Goal: Transaction & Acquisition: Download file/media

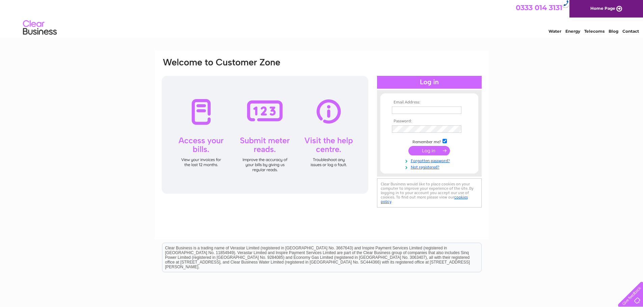
type input "info@dingwalltyres.com"
click at [431, 151] on input "submit" at bounding box center [429, 150] width 42 height 9
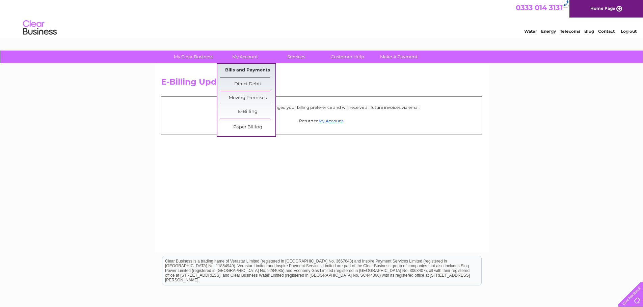
click at [258, 69] on link "Bills and Payments" at bounding box center [248, 70] width 56 height 13
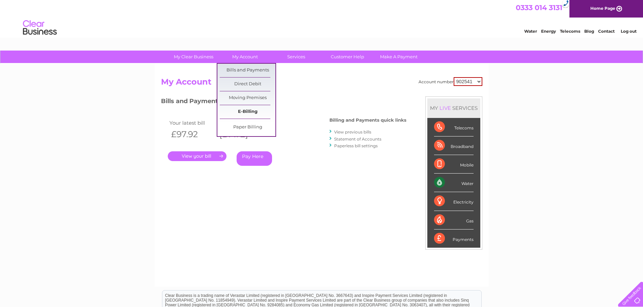
click at [256, 110] on link "E-Billing" at bounding box center [248, 111] width 56 height 13
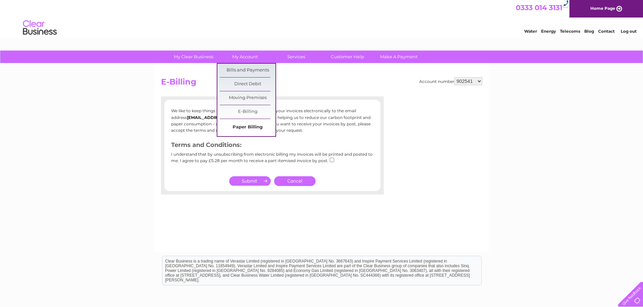
click at [251, 122] on link "Paper Billing" at bounding box center [248, 127] width 56 height 13
click at [252, 126] on link "Paper Billing" at bounding box center [248, 127] width 56 height 13
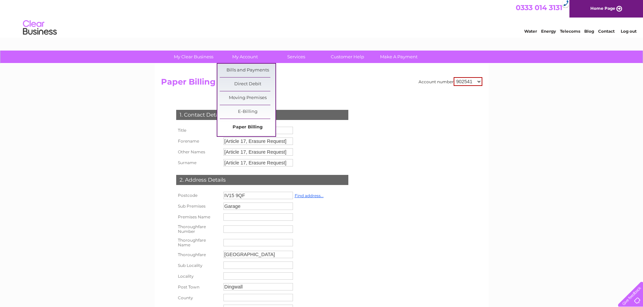
click at [252, 124] on link "Paper Billing" at bounding box center [248, 127] width 56 height 13
click at [253, 69] on link "Bills and Payments" at bounding box center [248, 70] width 56 height 13
click at [253, 70] on link "Bills and Payments" at bounding box center [248, 70] width 56 height 13
click at [243, 70] on link "Bills and Payments" at bounding box center [248, 70] width 56 height 13
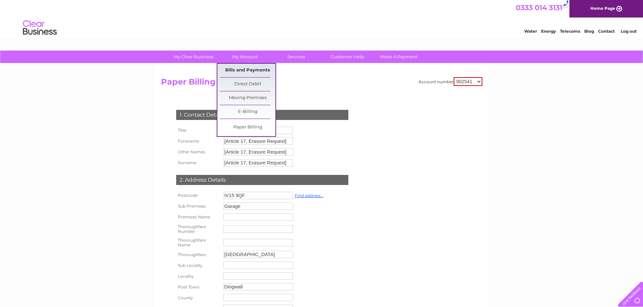
click at [243, 70] on link "Bills and Payments" at bounding box center [248, 70] width 56 height 13
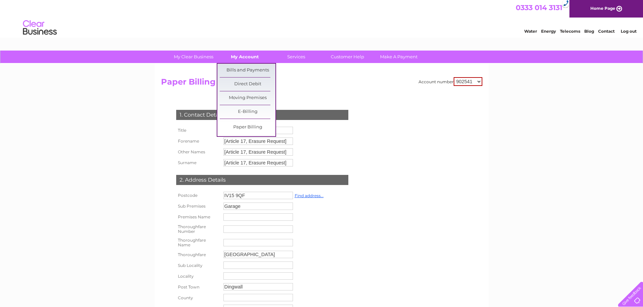
click at [238, 54] on link "My Account" at bounding box center [245, 57] width 56 height 12
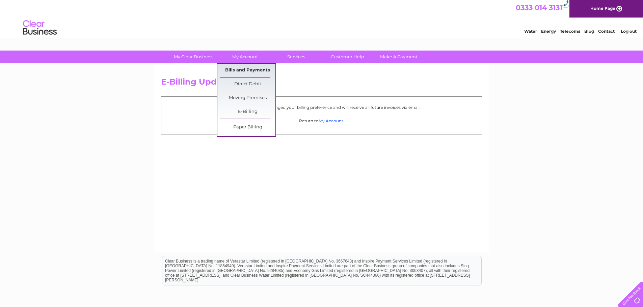
click at [246, 72] on link "Bills and Payments" at bounding box center [248, 70] width 56 height 13
click at [245, 70] on link "Bills and Payments" at bounding box center [248, 70] width 56 height 13
click link "Bills and Payments"
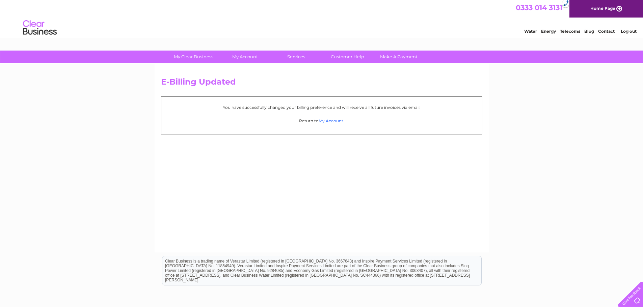
click link "My Account"
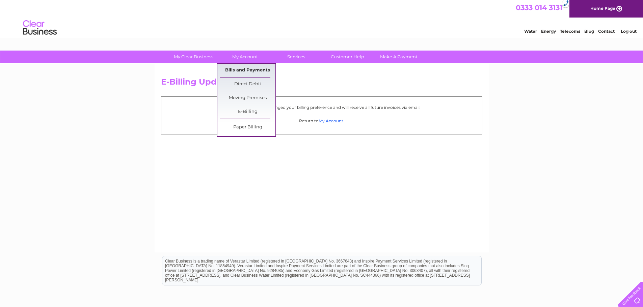
click link "Bills and Payments"
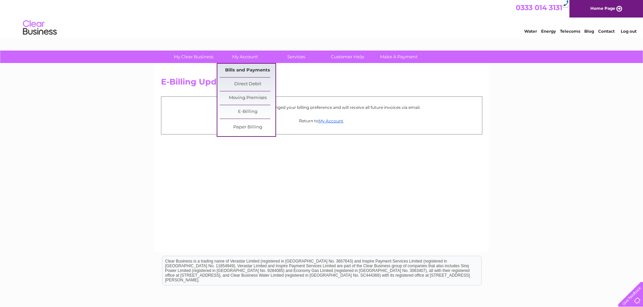
click link "Bills and Payments"
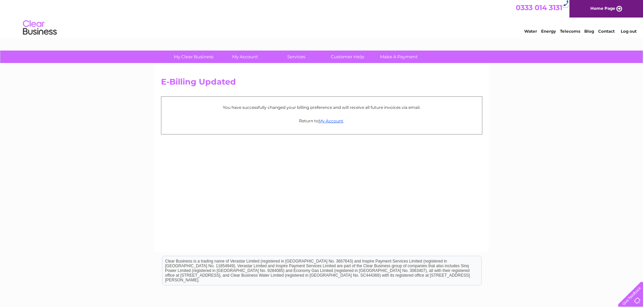
click div "E-Billing Updated You have successfully changed your billing preference and wil…"
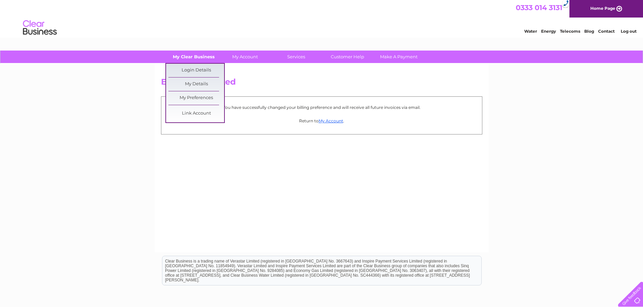
click link "My Clear Business"
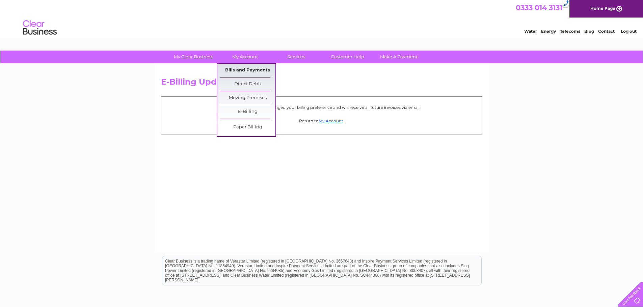
click link "Bills and Payments"
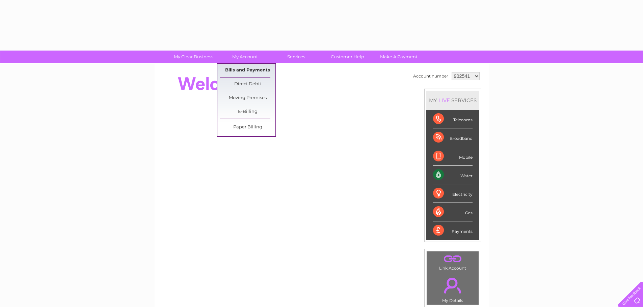
click at [254, 72] on link "Bills and Payments" at bounding box center [248, 70] width 56 height 13
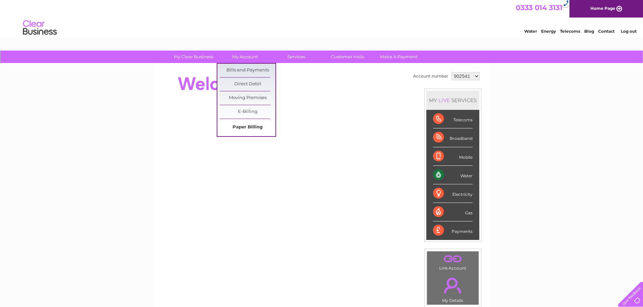
click at [257, 128] on link "Paper Billing" at bounding box center [248, 127] width 56 height 13
click at [248, 129] on link "Paper Billing" at bounding box center [248, 127] width 56 height 13
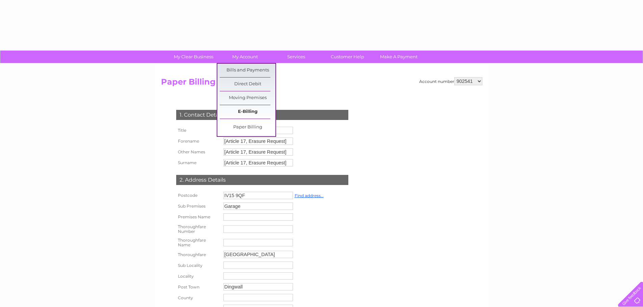
click at [255, 111] on link "E-Billing" at bounding box center [248, 111] width 56 height 13
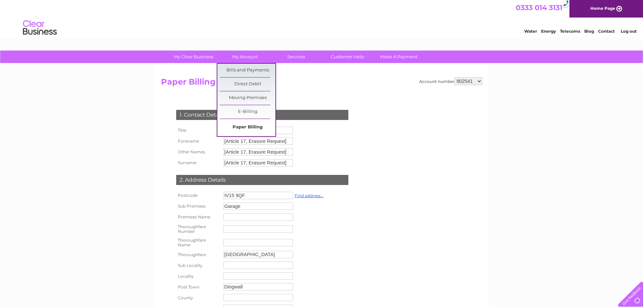
click at [260, 129] on link "Paper Billing" at bounding box center [248, 127] width 56 height 13
click at [260, 128] on link "Paper Billing" at bounding box center [248, 127] width 56 height 13
click at [258, 76] on link "Bills and Payments" at bounding box center [248, 70] width 56 height 13
click at [257, 73] on link "Bills and Payments" at bounding box center [248, 70] width 56 height 13
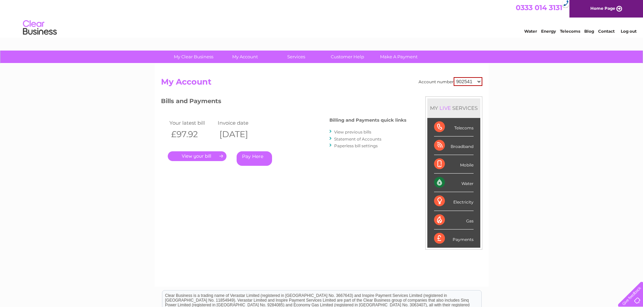
click at [199, 156] on link "." at bounding box center [197, 157] width 59 height 10
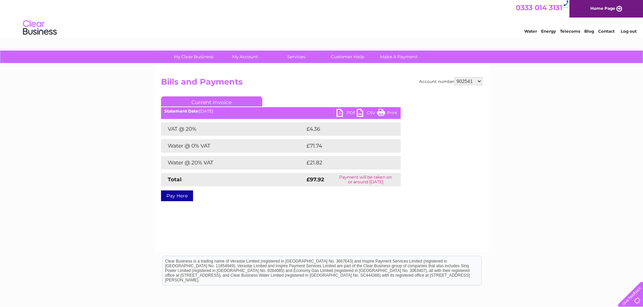
click at [342, 111] on link "PDF" at bounding box center [346, 114] width 20 height 10
click at [474, 84] on select "902541 910218 912904 1119941" at bounding box center [468, 81] width 28 height 8
click at [466, 80] on select "902541 910218 912904 1119941" at bounding box center [468, 81] width 28 height 8
select select "910218"
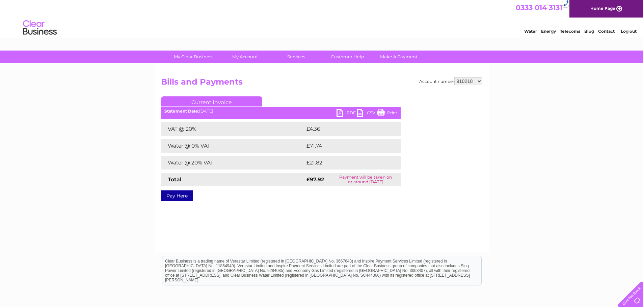
click at [455, 77] on select "902541 910218 912904 1119941" at bounding box center [468, 81] width 28 height 8
click at [470, 83] on select "902541 910218 912904 1119941" at bounding box center [468, 81] width 28 height 8
click at [494, 89] on div "My Clear Business Login Details My Details My Preferences Link Account My Accou…" at bounding box center [321, 210] width 643 height 318
click at [467, 82] on select "902541 910218 912904 1119941" at bounding box center [468, 81] width 28 height 8
select select "912904"
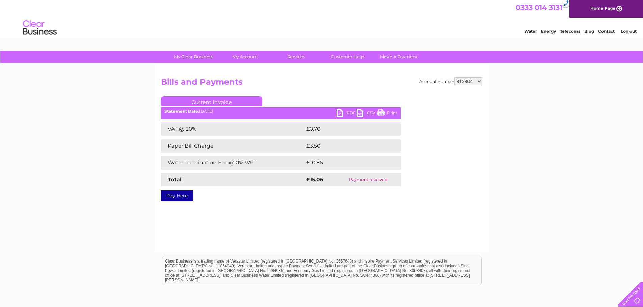
click at [455, 77] on select "902541 910218 912904 1119941" at bounding box center [468, 81] width 28 height 8
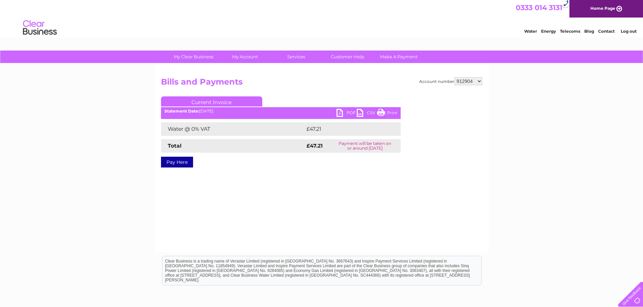
click at [474, 79] on select "902541 910218 912904 1119941" at bounding box center [468, 81] width 28 height 8
select select "1119941"
click at [455, 77] on select "902541 910218 912904 1119941" at bounding box center [468, 81] width 28 height 8
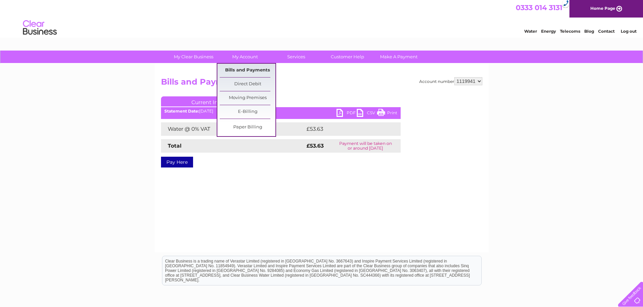
click at [250, 71] on link "Bills and Payments" at bounding box center [248, 70] width 56 height 13
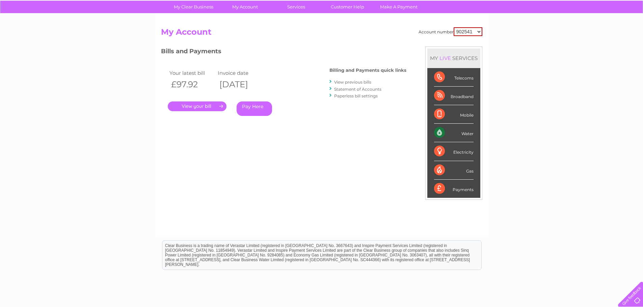
scroll to position [100, 0]
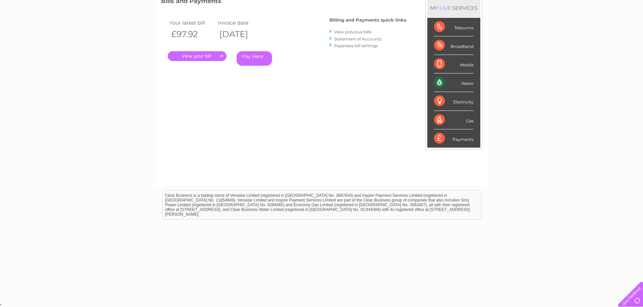
click at [358, 30] on link "View previous bills" at bounding box center [352, 31] width 37 height 5
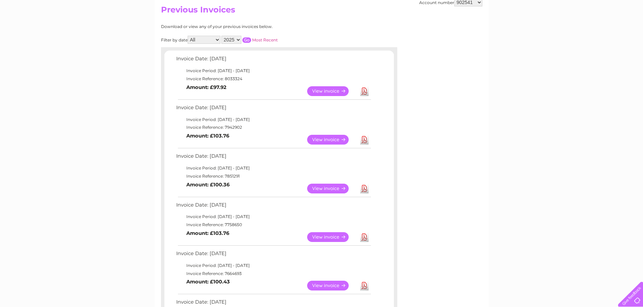
scroll to position [5, 0]
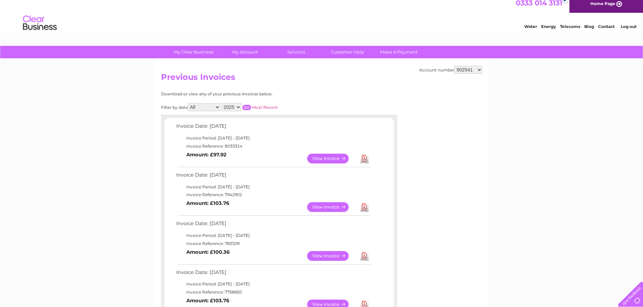
click at [471, 72] on select "902541 910218 912904 1119941" at bounding box center [468, 70] width 28 height 8
select select "1119941"
click at [455, 66] on select "902541 910218 912904 1119941" at bounding box center [468, 70] width 28 height 8
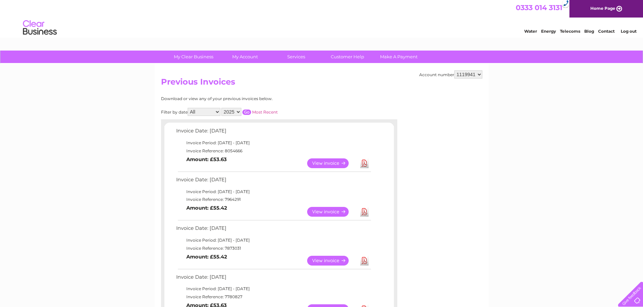
click at [248, 110] on input "button" at bounding box center [246, 112] width 9 height 5
click at [324, 101] on div "Download or view any of your previous invoices below." at bounding box center [249, 99] width 177 height 5
click at [477, 72] on select "902541 910218 912904 1119941" at bounding box center [468, 75] width 28 height 8
click at [455, 71] on select "902541 910218 912904 1119941" at bounding box center [468, 75] width 28 height 8
click at [364, 165] on link "Download" at bounding box center [364, 164] width 8 height 10
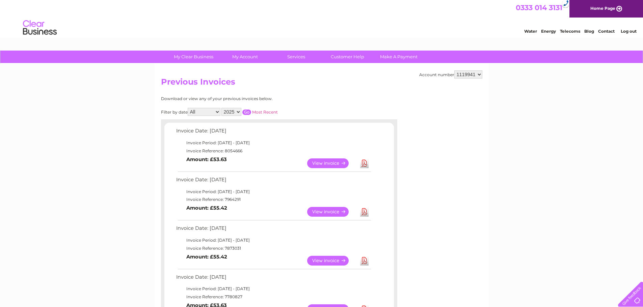
click at [467, 76] on select "902541 910218 912904 1119941" at bounding box center [468, 75] width 28 height 8
select select "902541"
click at [455, 71] on select "902541 910218 912904 1119941" at bounding box center [468, 75] width 28 height 8
click at [362, 162] on link "Download" at bounding box center [364, 164] width 8 height 10
click at [477, 78] on select "902541 910218 912904 1119941" at bounding box center [468, 75] width 28 height 8
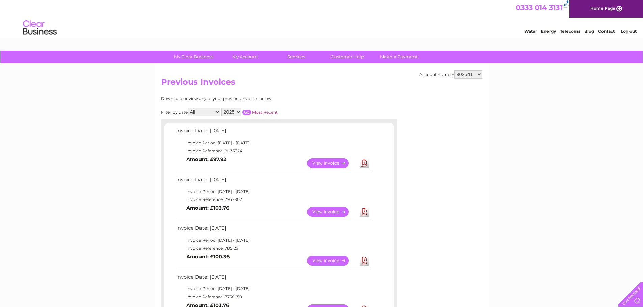
click at [472, 75] on select "902541 910218 912904 1119941" at bounding box center [468, 75] width 28 height 8
click at [467, 73] on select "902541 910218 912904 1119941" at bounding box center [468, 75] width 28 height 8
click at [455, 71] on select "902541 910218 912904 1119941" at bounding box center [468, 75] width 28 height 8
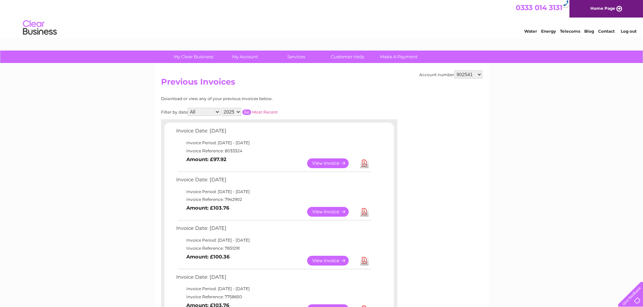
click at [247, 113] on input "button" at bounding box center [246, 112] width 9 height 5
click at [467, 76] on select "902541 910218 912904 1119941" at bounding box center [468, 75] width 28 height 8
select select "910218"
click at [455, 71] on select "902541 910218 912904 1119941" at bounding box center [468, 75] width 28 height 8
click at [246, 111] on input "button" at bounding box center [246, 112] width 9 height 5
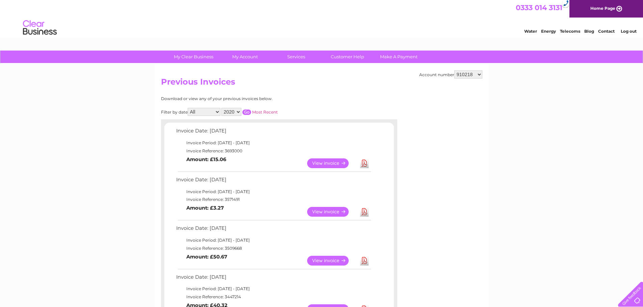
click at [472, 75] on select "902541 910218 912904 1119941" at bounding box center [468, 75] width 28 height 8
select select "912904"
click at [455, 71] on select "902541 910218 912904 1119941" at bounding box center [468, 75] width 28 height 8
click at [247, 112] on input "button" at bounding box center [246, 112] width 9 height 5
click at [474, 74] on select "902541 910218 912904 1119941" at bounding box center [468, 75] width 28 height 8
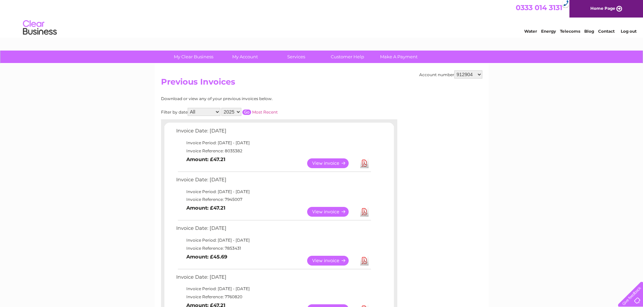
select select "902541"
click at [455, 71] on select "902541 910218 912904 1119941" at bounding box center [468, 75] width 28 height 8
click at [365, 163] on link "Download" at bounding box center [364, 164] width 8 height 10
click at [459, 72] on select "902541 910218 912904 1119941" at bounding box center [468, 75] width 28 height 8
select select "910218"
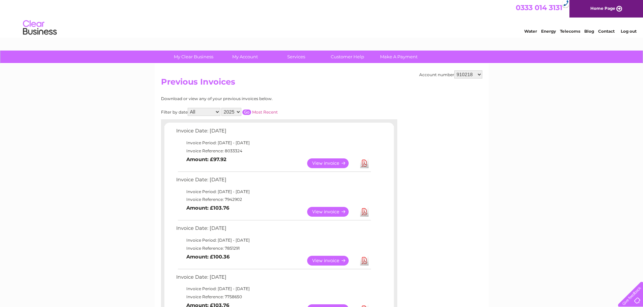
click at [455, 71] on select "902541 910218 912904 1119941" at bounding box center [468, 75] width 28 height 8
click at [248, 110] on input "button" at bounding box center [246, 112] width 9 height 5
click at [248, 113] on input "button" at bounding box center [246, 112] width 9 height 5
click at [466, 75] on select "902541 910218 912904 1119941" at bounding box center [468, 75] width 28 height 8
select select "912904"
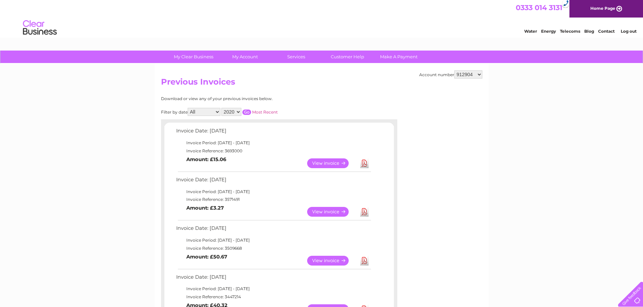
click at [455, 71] on select "902541 910218 912904 1119941" at bounding box center [468, 75] width 28 height 8
click at [245, 111] on input "button" at bounding box center [246, 112] width 9 height 5
click at [364, 166] on link "Download" at bounding box center [364, 164] width 8 height 10
click at [469, 74] on select "902541 910218 912904 1119941" at bounding box center [468, 75] width 28 height 8
select select "1119941"
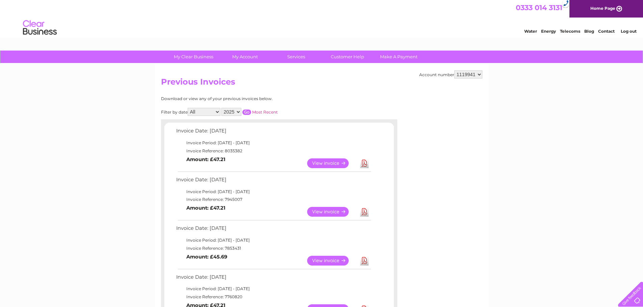
click at [455, 71] on select "902541 910218 912904 1119941" at bounding box center [468, 75] width 28 height 8
click at [248, 111] on input "button" at bounding box center [246, 112] width 9 height 5
click at [367, 163] on link "Download" at bounding box center [364, 164] width 8 height 10
click at [468, 74] on select "902541 910218 912904 1119941" at bounding box center [468, 75] width 28 height 8
select select "902541"
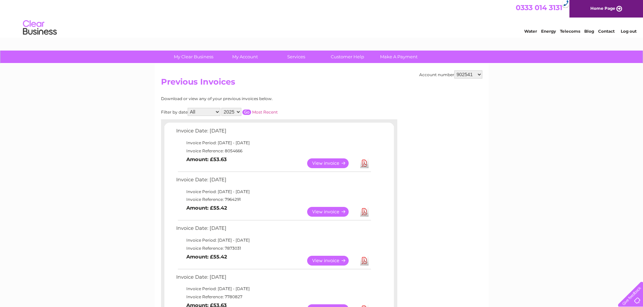
click at [455, 71] on select "902541 910218 912904 1119941" at bounding box center [468, 75] width 28 height 8
click at [246, 113] on input "button" at bounding box center [246, 112] width 9 height 5
click at [250, 114] on input "button" at bounding box center [246, 112] width 9 height 5
click at [369, 165] on td "Download" at bounding box center [364, 163] width 12 height 13
click at [368, 165] on td "Download" at bounding box center [364, 163] width 12 height 13
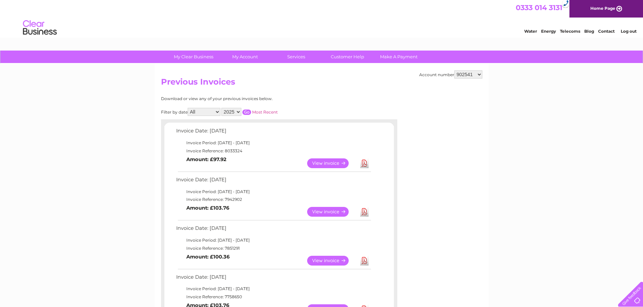
click at [363, 165] on link "Download" at bounding box center [364, 164] width 8 height 10
